Goal: Transaction & Acquisition: Purchase product/service

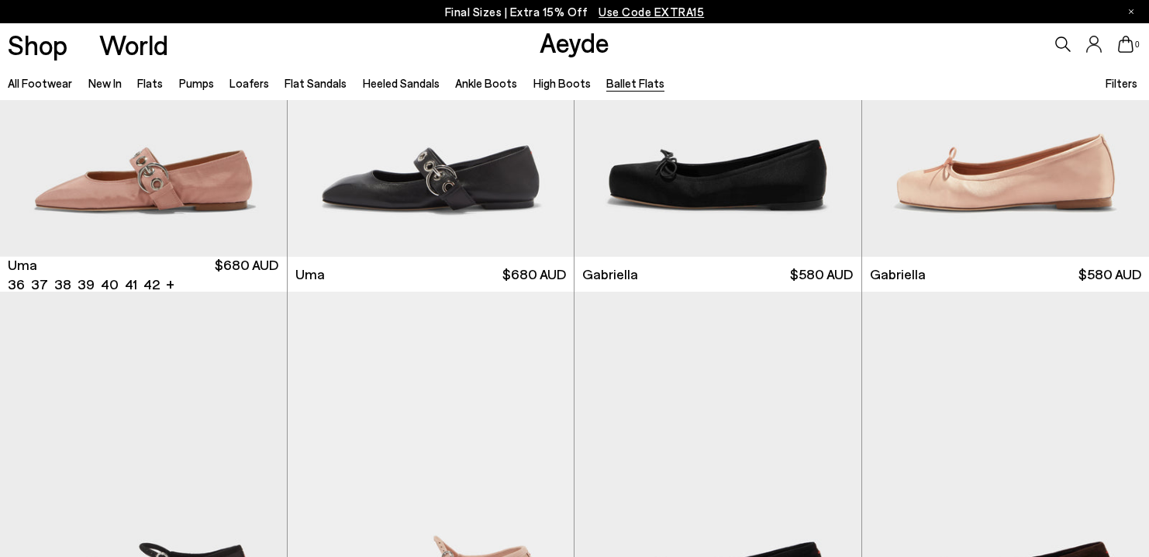
scroll to position [588, 0]
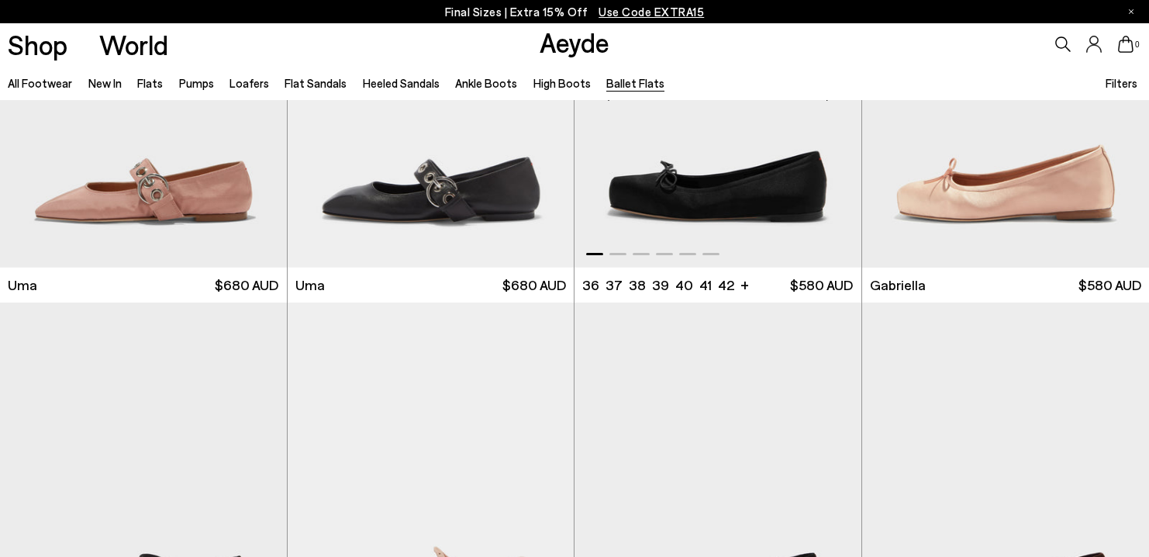
click at [644, 254] on span at bounding box center [641, 254] width 17 height 2
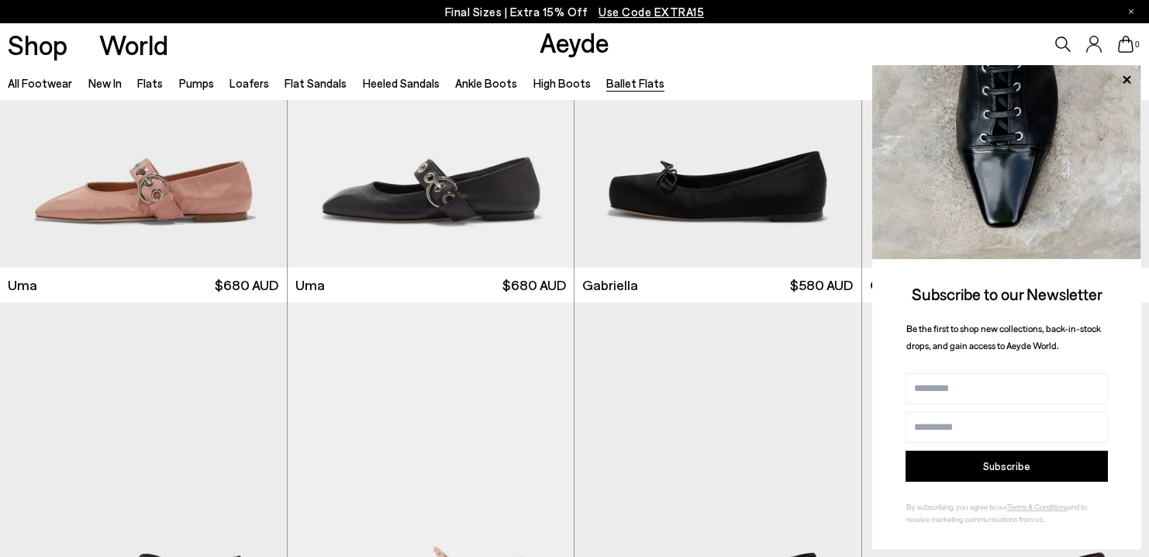
click at [1115, 78] on img at bounding box center [1006, 162] width 269 height 194
click at [1127, 78] on icon at bounding box center [1127, 79] width 8 height 8
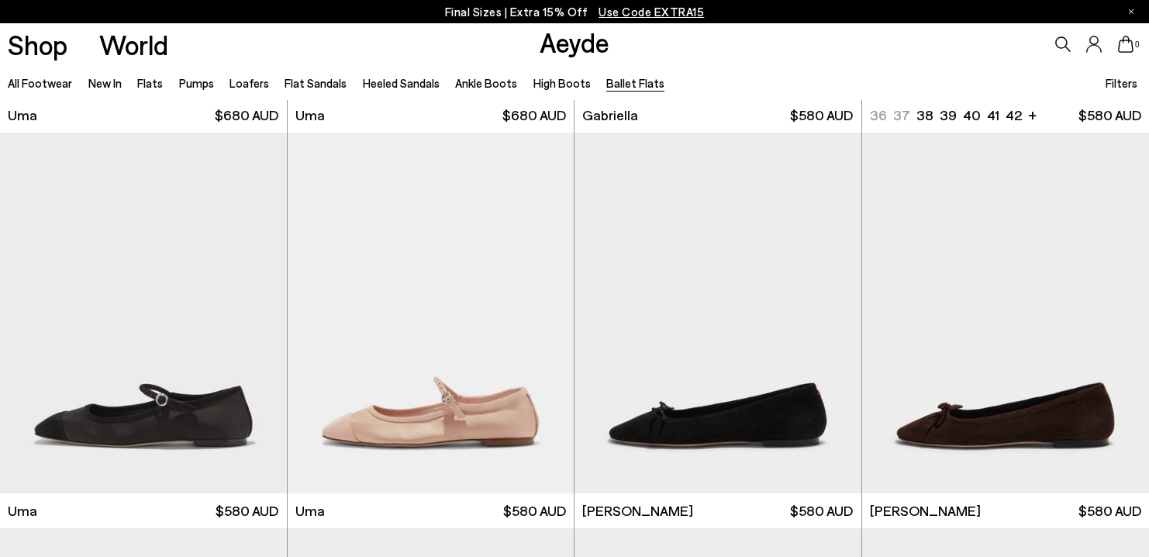
scroll to position [849, 0]
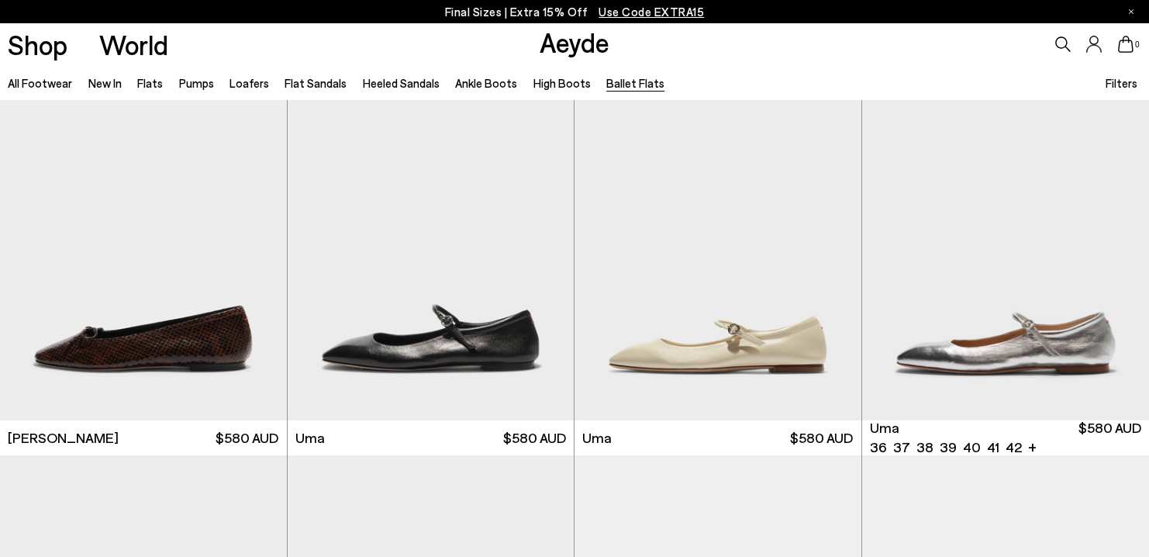
scroll to position [1228, 0]
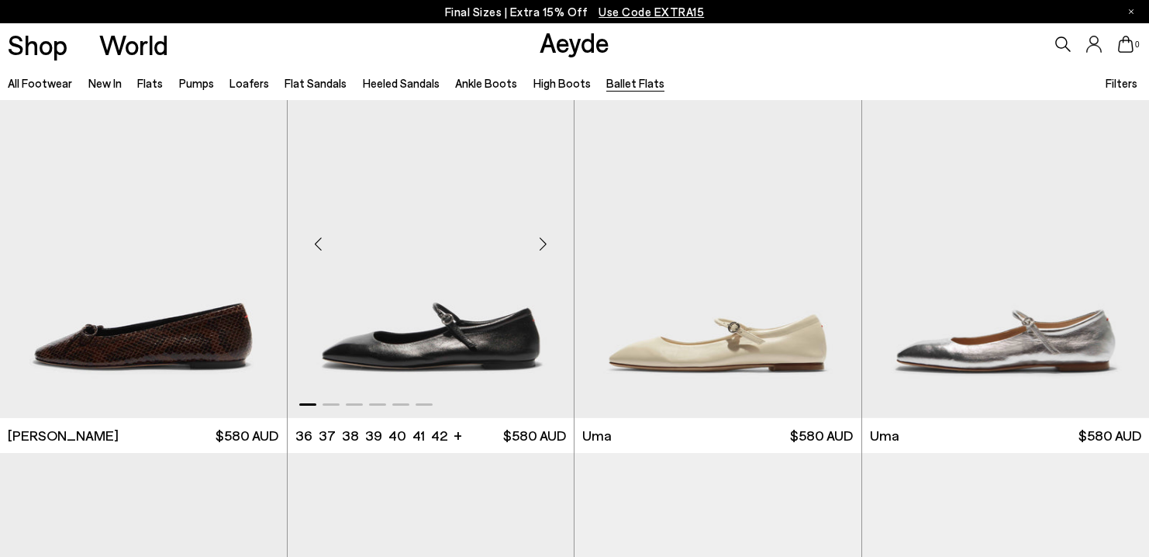
click at [381, 292] on img "1 / 6" at bounding box center [431, 237] width 287 height 361
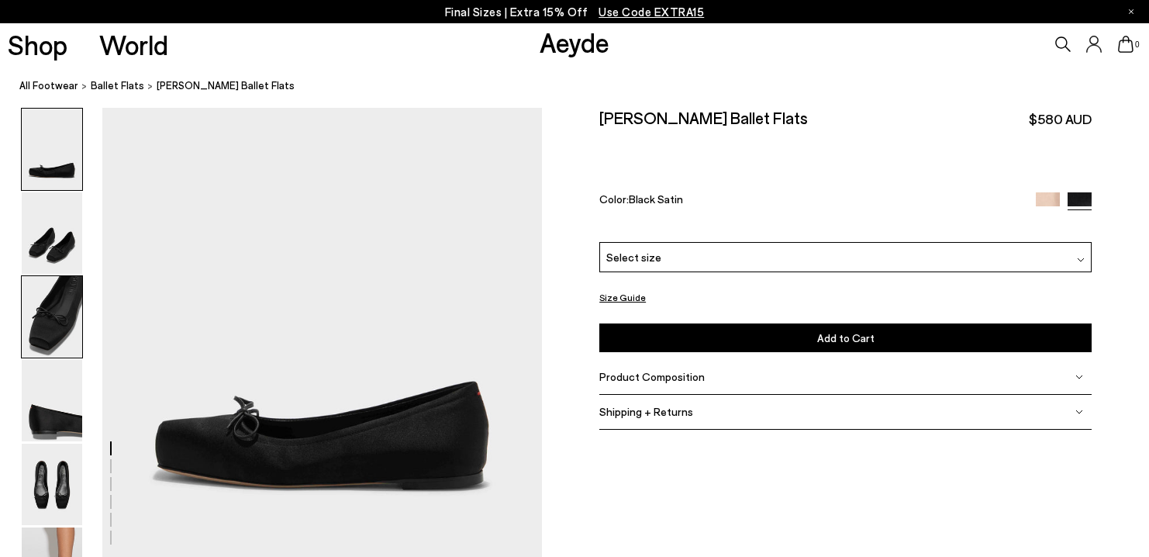
click at [52, 314] on img at bounding box center [52, 316] width 60 height 81
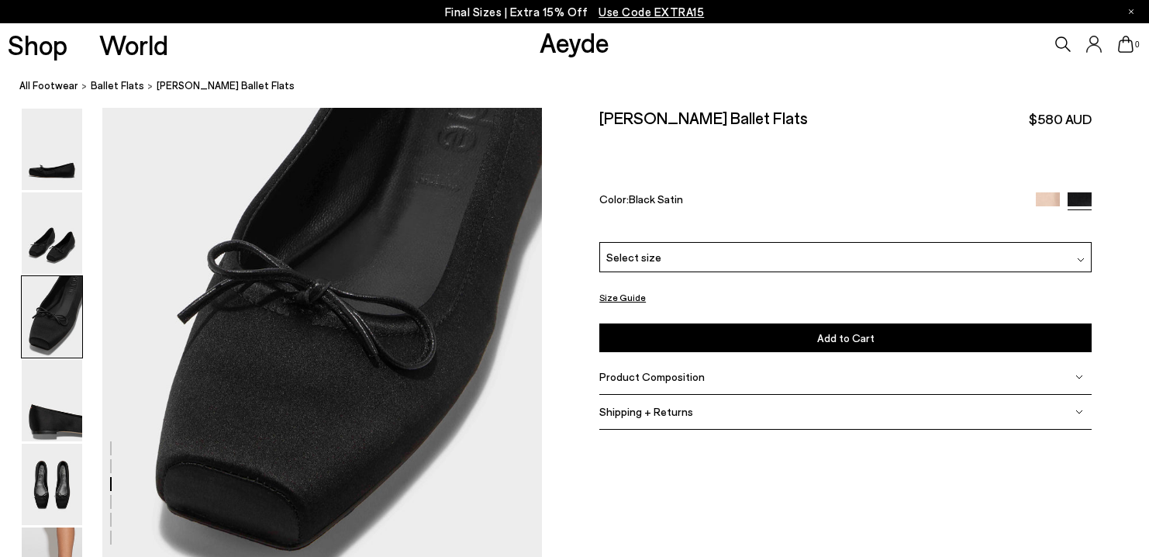
scroll to position [1145, 0]
